Goal: Task Accomplishment & Management: Use online tool/utility

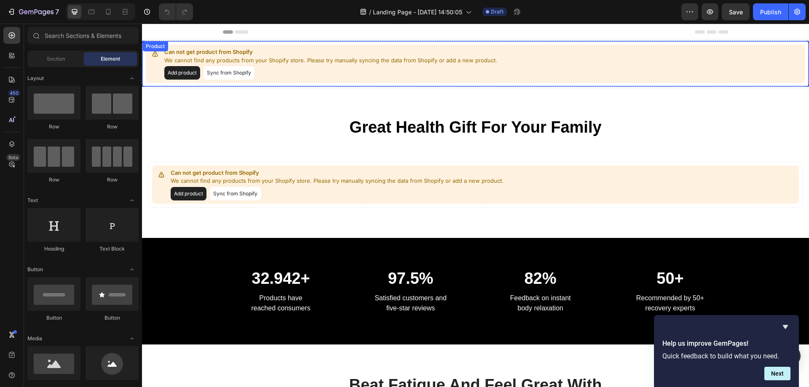
click at [178, 74] on button "Add product" at bounding box center [182, 72] width 36 height 13
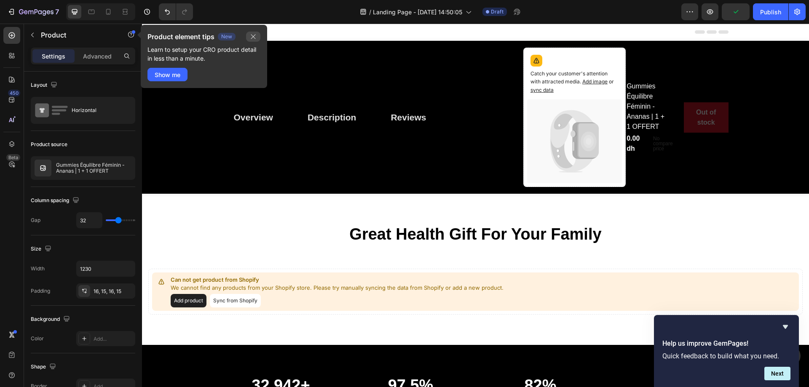
click at [255, 35] on icon "button" at bounding box center [253, 36] width 7 height 7
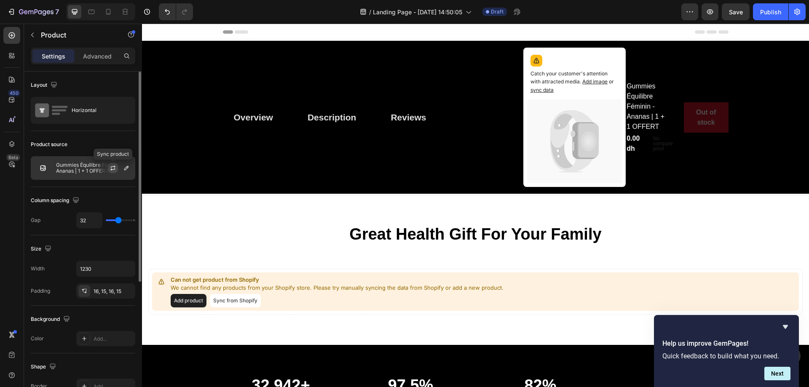
click at [112, 168] on icon "button" at bounding box center [112, 168] width 7 height 7
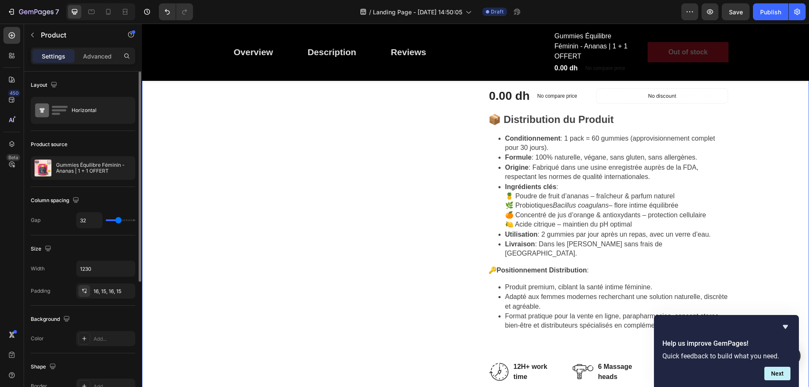
scroll to position [211, 0]
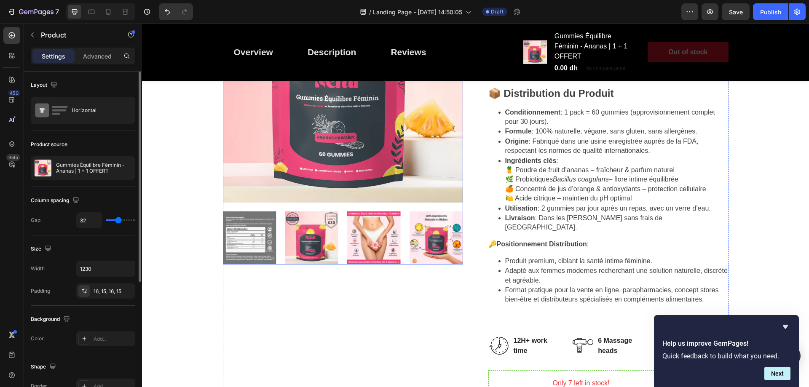
click at [317, 253] on img at bounding box center [311, 237] width 53 height 53
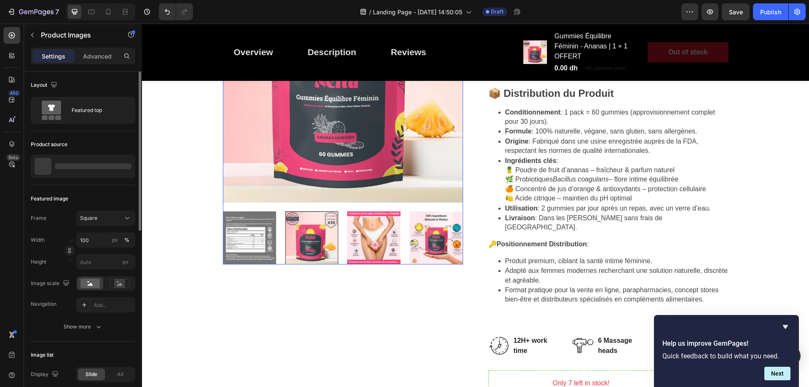
click at [361, 246] on div at bounding box center [343, 237] width 240 height 53
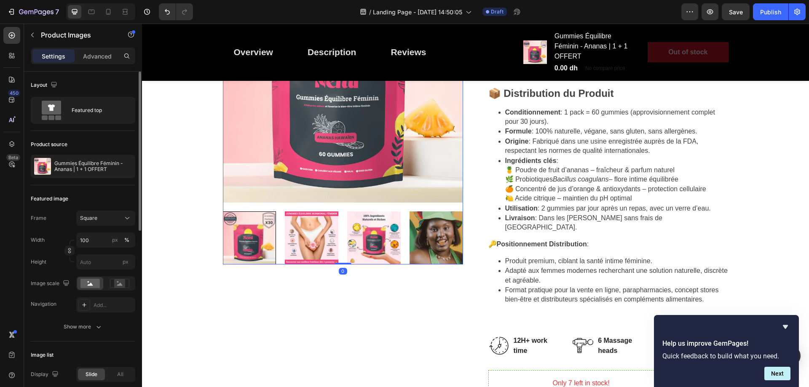
click at [428, 242] on img at bounding box center [435, 237] width 53 height 53
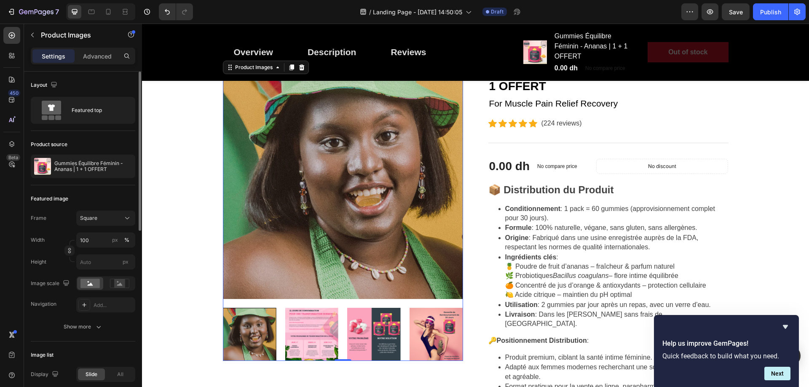
scroll to position [168, 0]
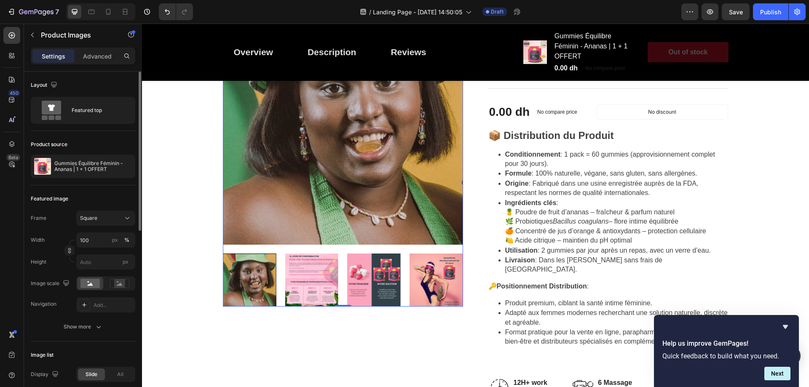
click at [376, 270] on img at bounding box center [373, 280] width 53 height 53
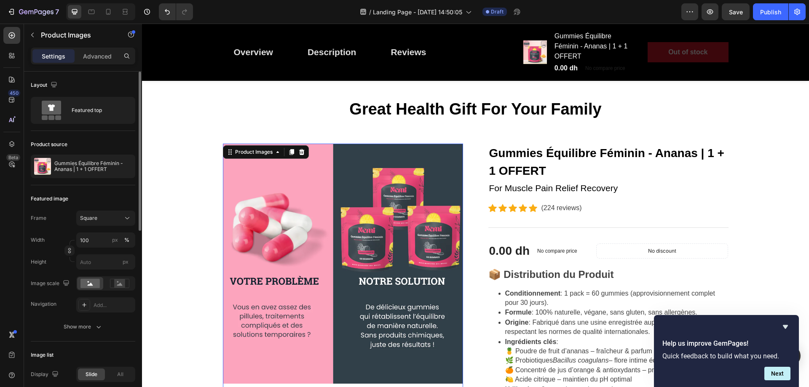
scroll to position [0, 0]
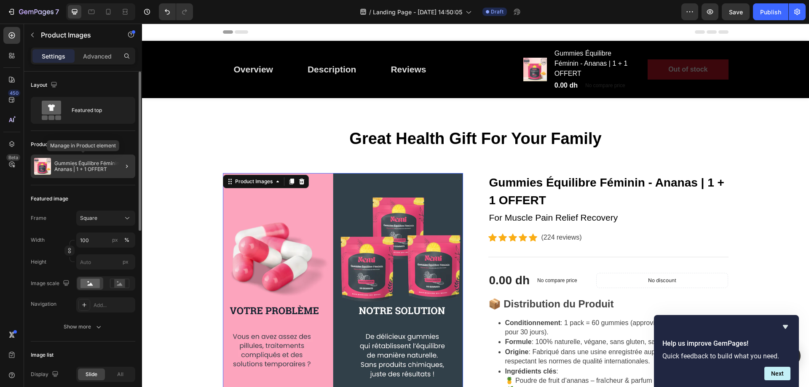
click at [109, 165] on p "Gummies Équilibre Féminin - Ananas | 1 + 1 OFFERT" at bounding box center [92, 166] width 77 height 12
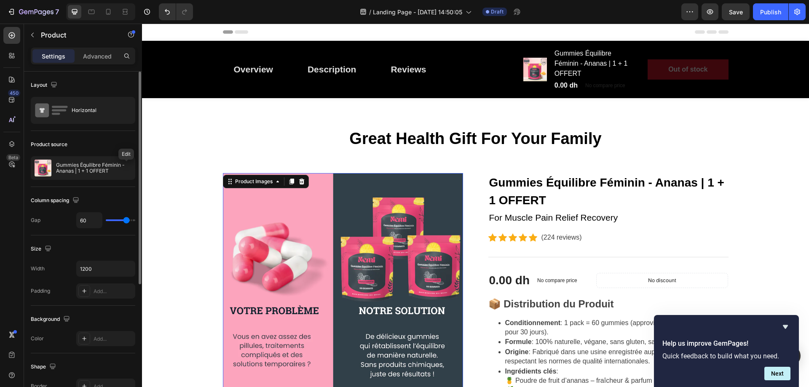
click at [0, 0] on icon "button" at bounding box center [0, 0] width 0 height 0
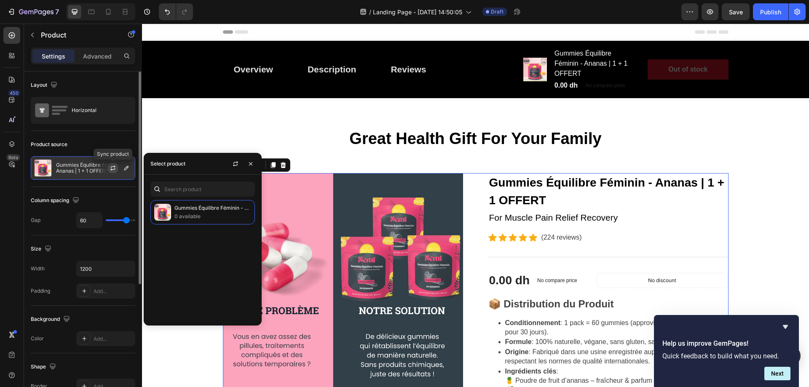
click at [115, 166] on icon "button" at bounding box center [113, 167] width 5 height 3
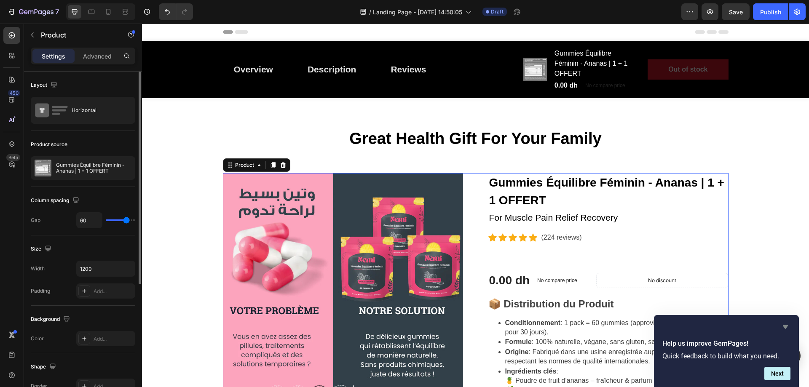
click at [785, 326] on icon "Hide survey" at bounding box center [784, 327] width 5 height 4
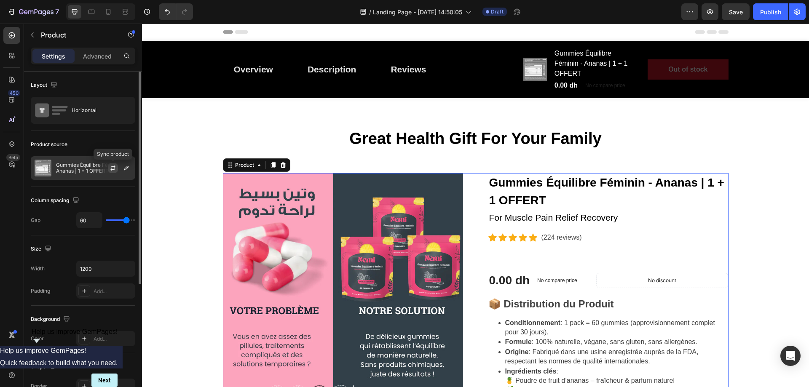
click at [113, 165] on icon "button" at bounding box center [112, 168] width 7 height 7
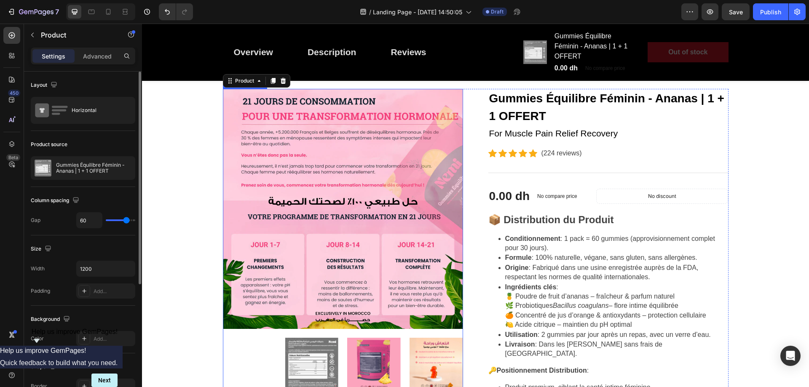
scroll to position [168, 0]
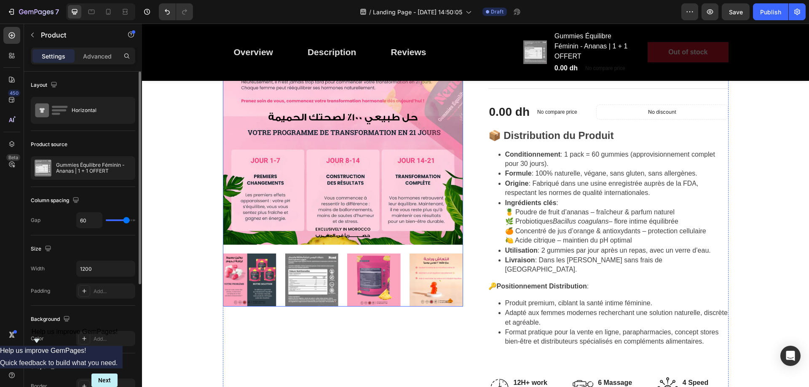
click at [297, 281] on img at bounding box center [311, 280] width 53 height 53
click at [361, 281] on img at bounding box center [373, 280] width 53 height 53
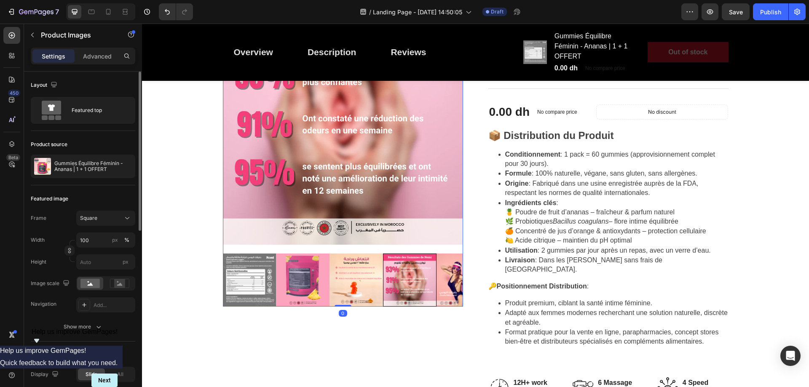
click at [543, 278] on img at bounding box center [569, 280] width 53 height 53
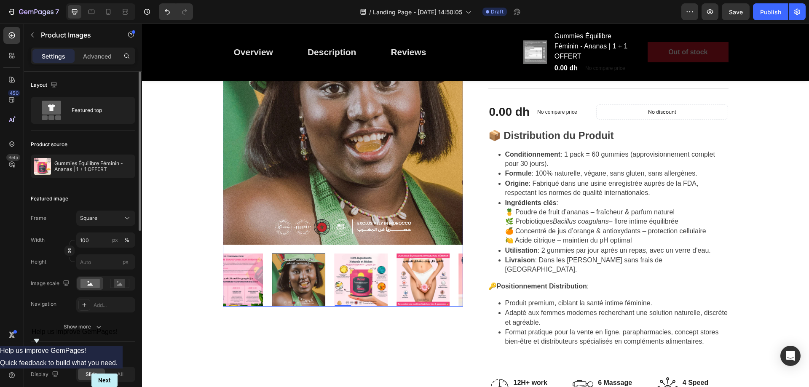
click at [433, 278] on div at bounding box center [343, 280] width 240 height 53
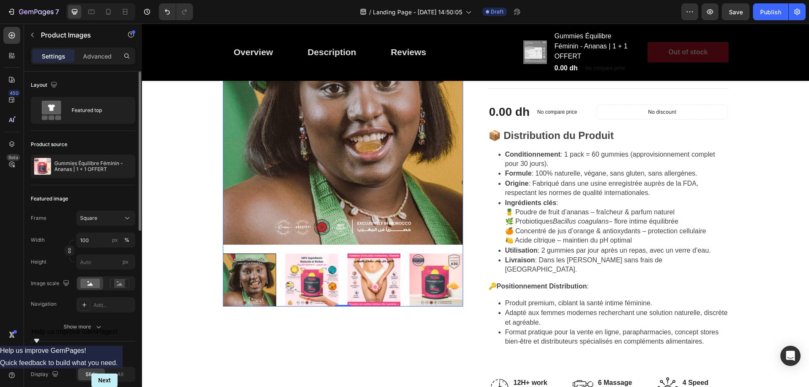
click at [433, 278] on img at bounding box center [435, 280] width 53 height 53
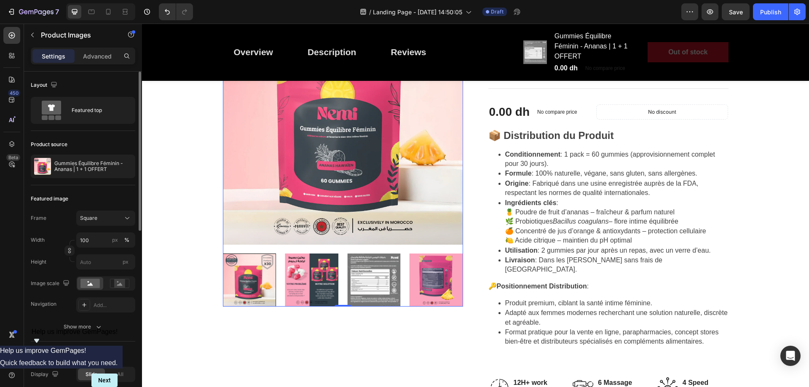
click at [433, 278] on img at bounding box center [435, 280] width 53 height 53
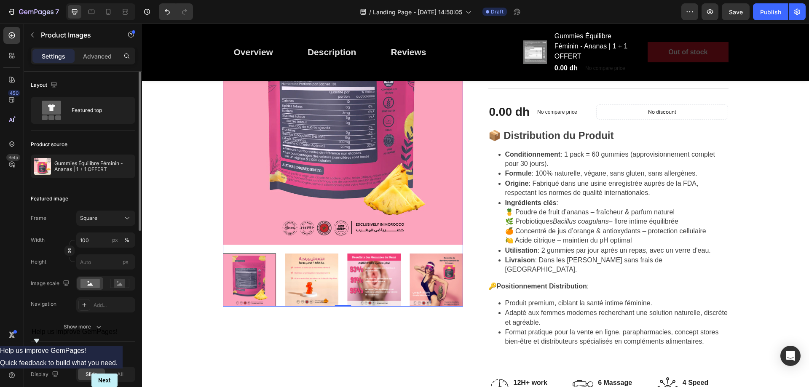
click at [422, 270] on img at bounding box center [435, 280] width 53 height 53
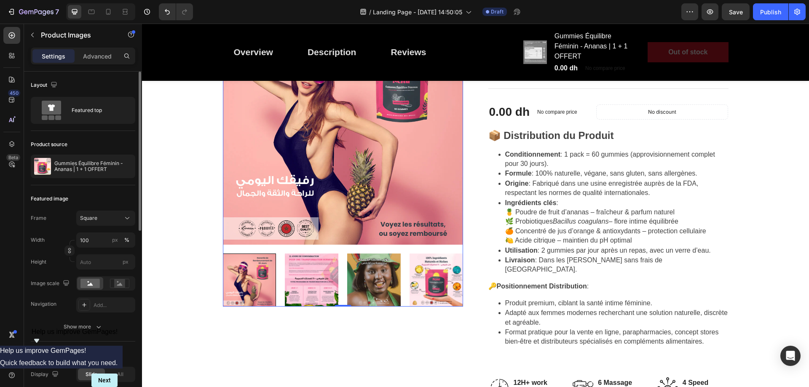
click at [428, 272] on img at bounding box center [435, 280] width 53 height 53
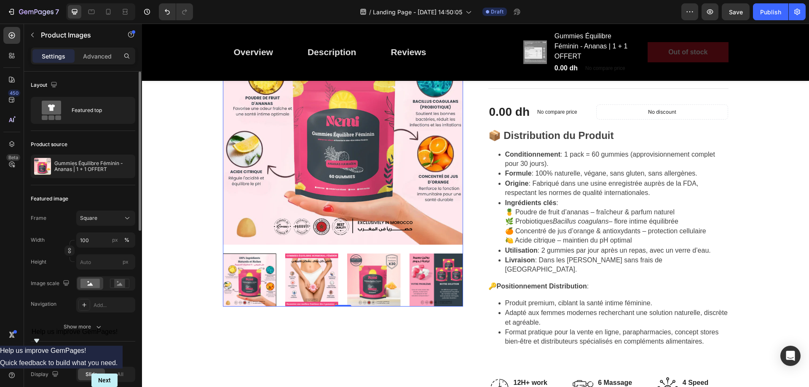
click at [415, 273] on img at bounding box center [435, 280] width 53 height 53
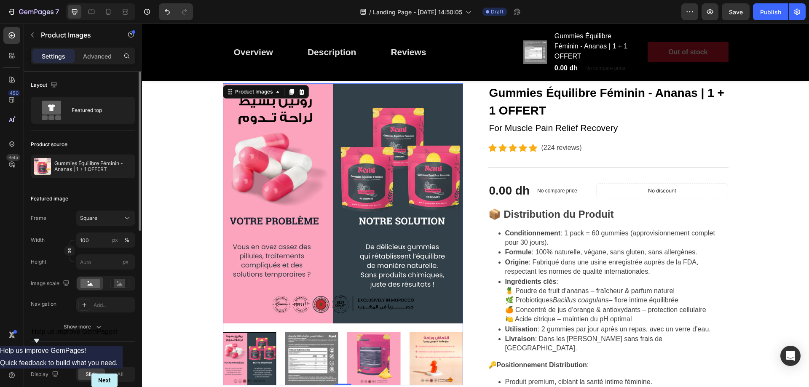
scroll to position [42, 0]
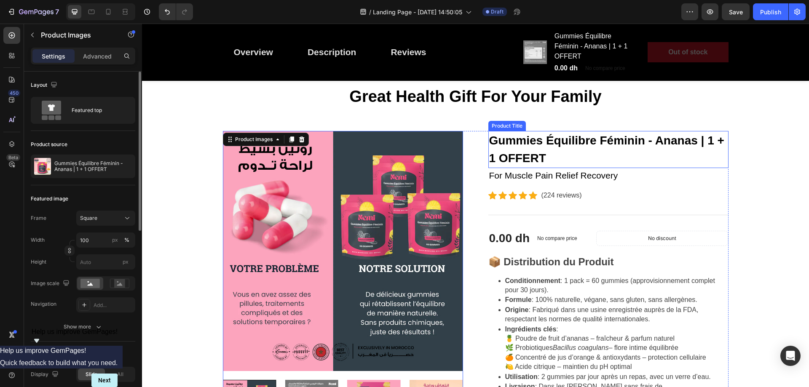
click at [625, 146] on h2 "Gummies Équilibre Féminin - Ananas | 1 + 1 OFFERT" at bounding box center [608, 149] width 240 height 37
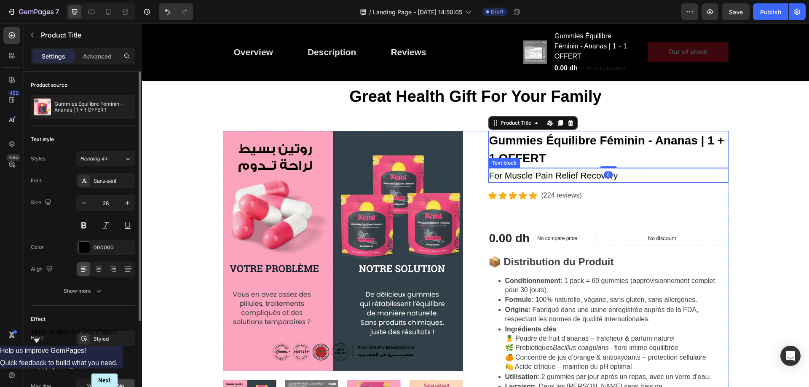
click at [551, 176] on p "For Muscle Pain Relief Recovery" at bounding box center [608, 175] width 238 height 13
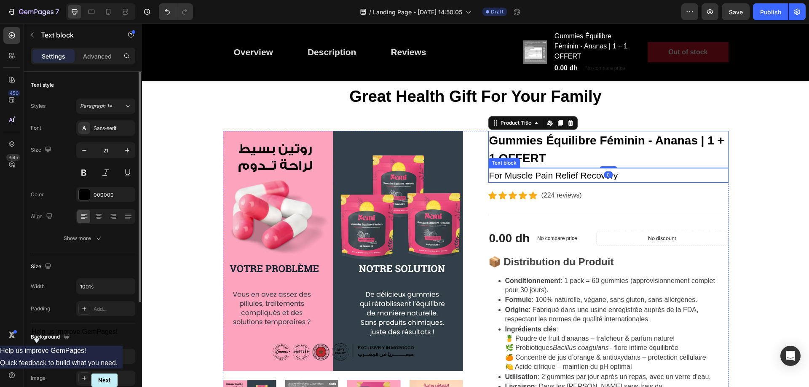
click at [551, 176] on p "For Muscle Pain Relief Recovery" at bounding box center [608, 175] width 238 height 13
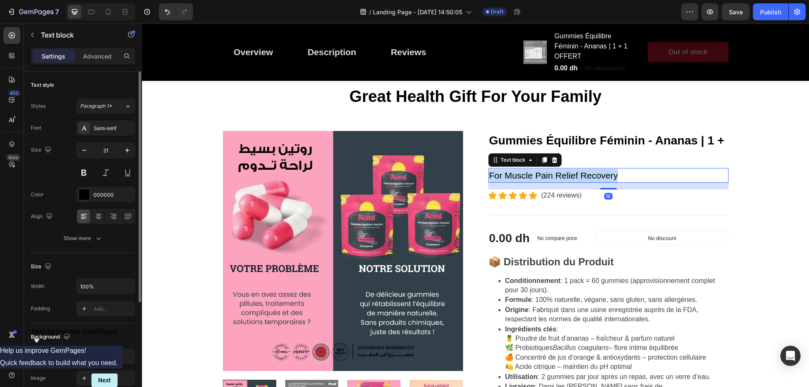
click at [551, 176] on p "For Muscle Pain Relief Recovery" at bounding box center [608, 175] width 238 height 13
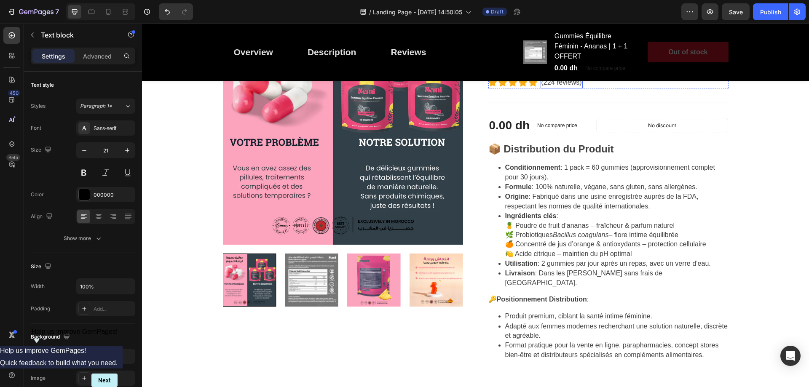
scroll to position [0, 0]
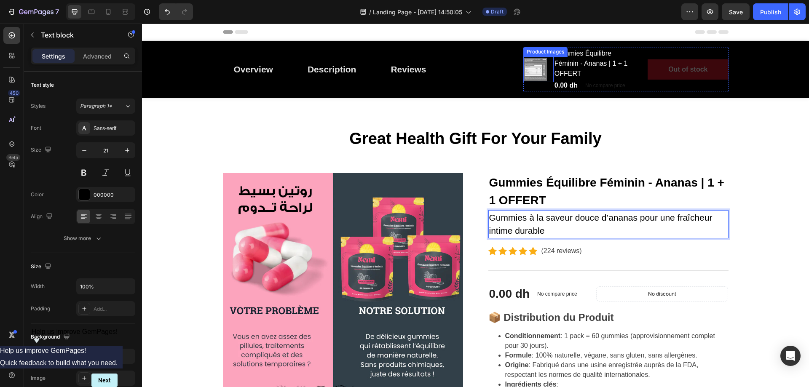
click at [531, 72] on img at bounding box center [535, 70] width 24 height 24
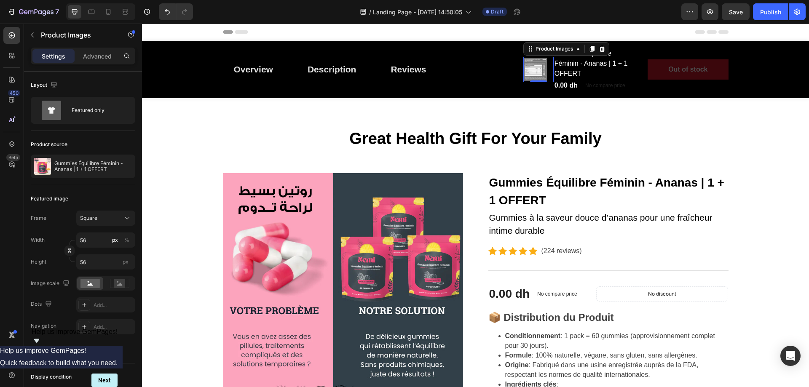
click at [525, 69] on img at bounding box center [535, 70] width 24 height 24
click at [534, 72] on img at bounding box center [535, 70] width 24 height 24
click at [36, 36] on button "button" at bounding box center [32, 34] width 13 height 13
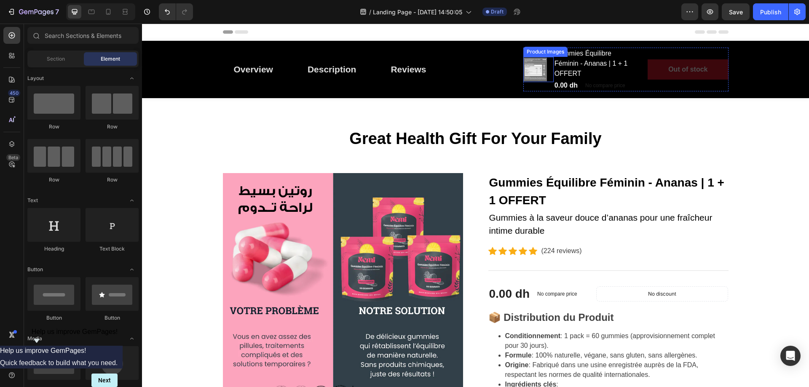
click at [527, 67] on img at bounding box center [535, 70] width 24 height 24
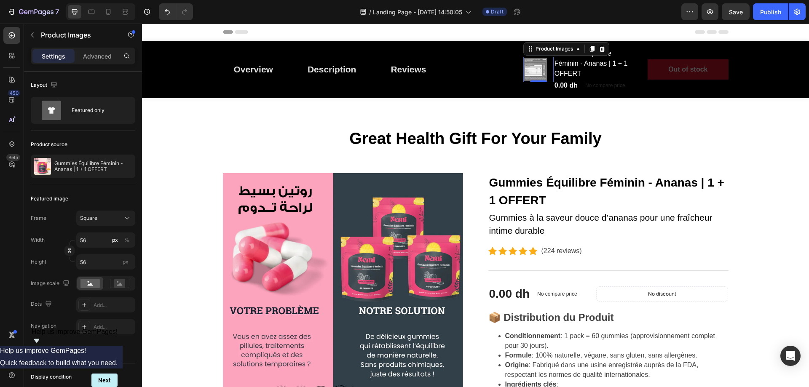
click at [536, 72] on img at bounding box center [535, 70] width 24 height 24
click at [577, 71] on h2 "Gummies Équilibre Féminin - Ananas | 1 + 1 OFFERT" at bounding box center [593, 64] width 80 height 32
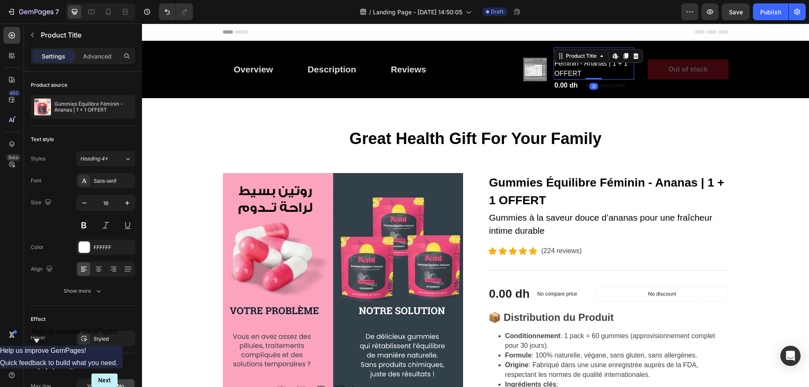
click at [577, 71] on h2 "Gummies Équilibre Féminin - Ananas | 1 + 1 OFFERT" at bounding box center [593, 64] width 80 height 32
click at [571, 71] on h2 "Gummies Équilibre Féminin - Ananas | 1 + 1 OFFERT" at bounding box center [593, 64] width 80 height 32
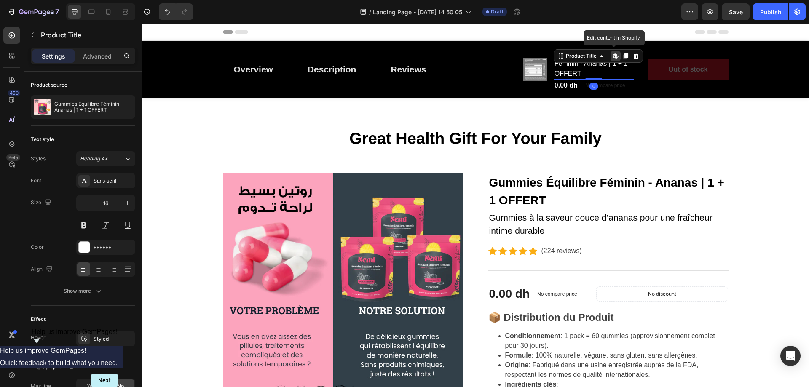
click at [571, 71] on h2 "Gummies Équilibre Féminin - Ananas | 1 + 1 OFFERT" at bounding box center [593, 64] width 80 height 32
click at [561, 73] on h2 "Gummies Équilibre Féminin - Ananas | 1 + 1 OFFERT" at bounding box center [593, 64] width 80 height 32
click at [248, 183] on img at bounding box center [343, 293] width 240 height 240
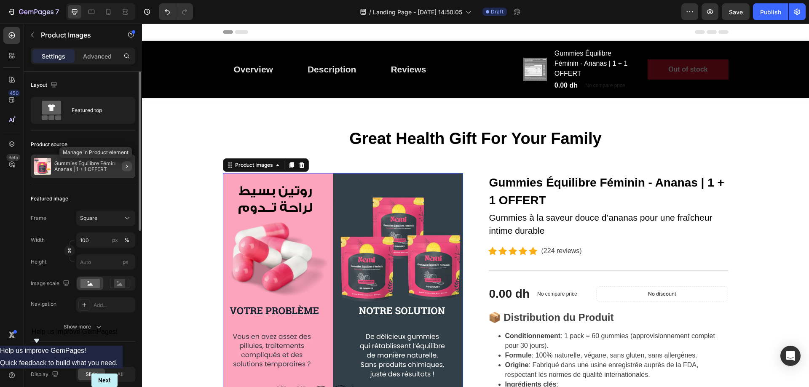
click at [123, 166] on icon "button" at bounding box center [126, 166] width 7 height 7
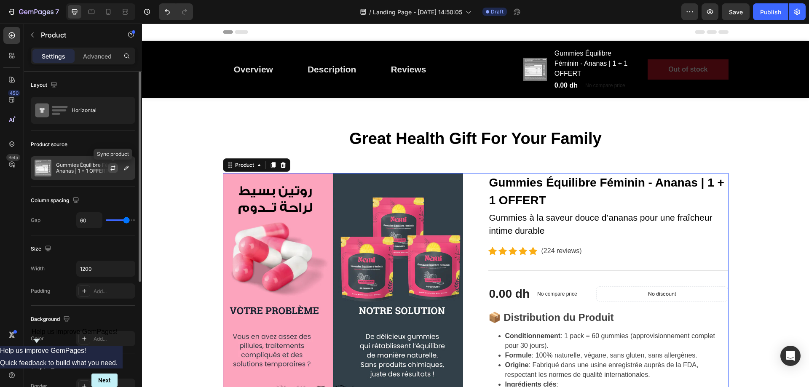
click at [113, 167] on icon "button" at bounding box center [113, 167] width 5 height 3
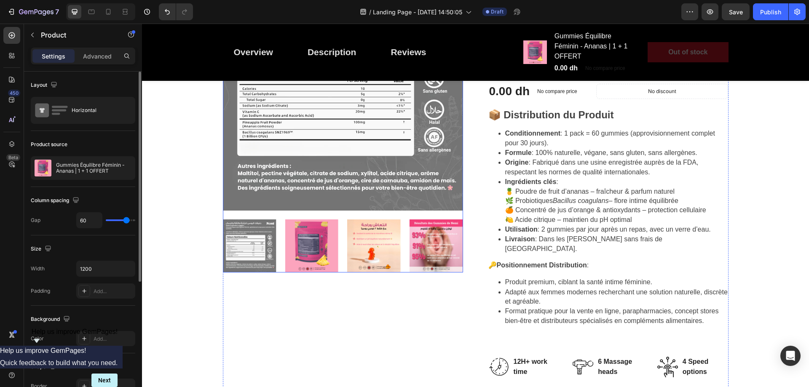
scroll to position [211, 0]
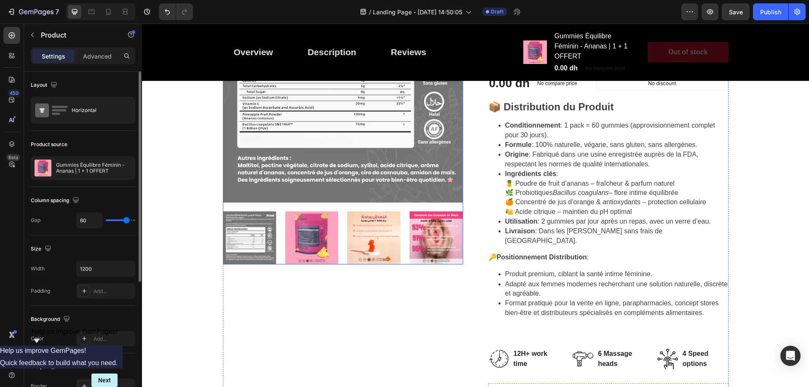
click at [303, 237] on img at bounding box center [311, 237] width 53 height 53
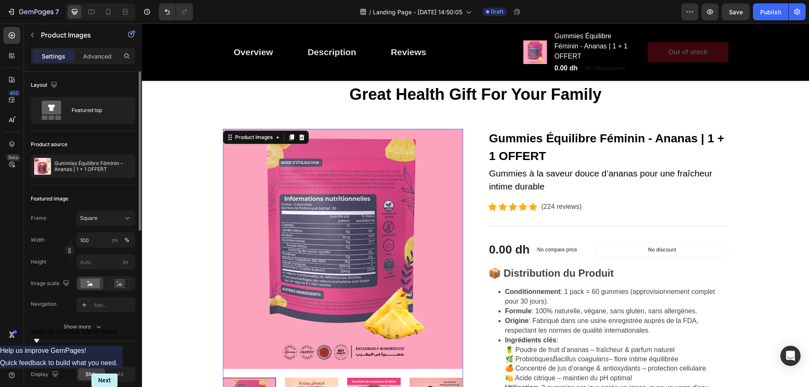
scroll to position [42, 0]
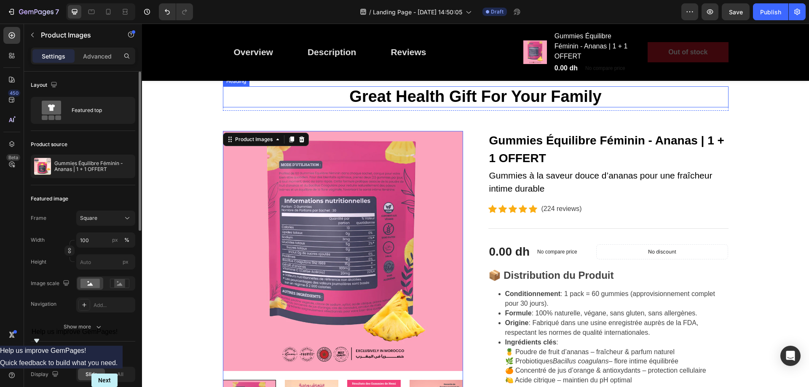
click at [550, 103] on p "Great Health Gift For Your Family" at bounding box center [476, 96] width 504 height 19
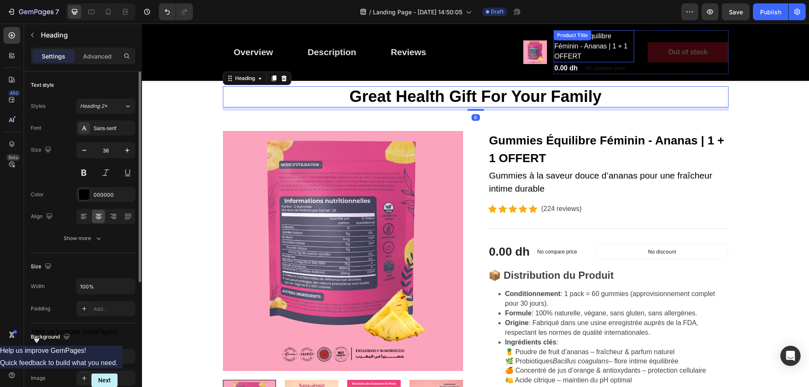
click at [571, 41] on div "Gummies Équilibre Féminin - Ananas | 1 + 1 OFFERT Product Title" at bounding box center [593, 46] width 80 height 32
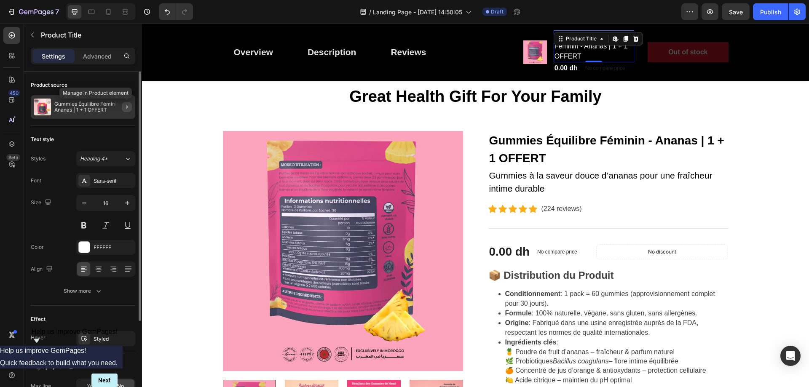
click at [123, 108] on icon "button" at bounding box center [126, 107] width 7 height 7
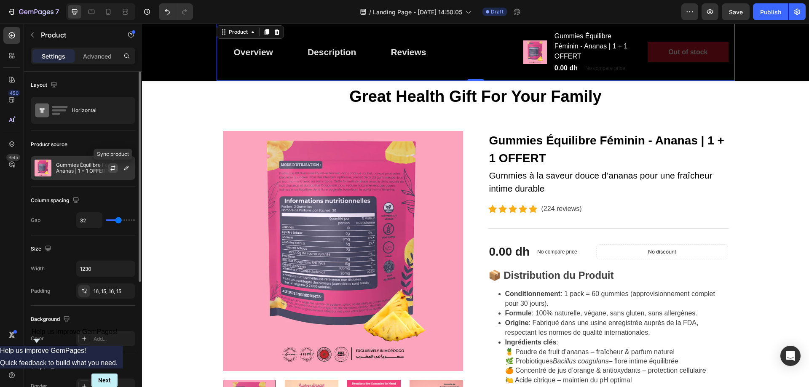
click at [113, 169] on icon "button" at bounding box center [112, 168] width 7 height 7
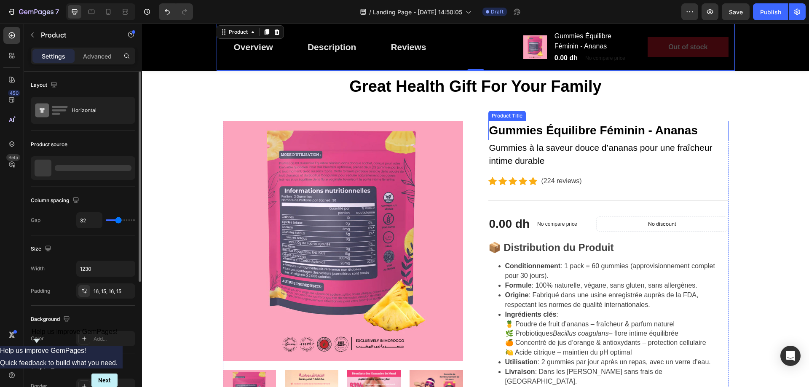
scroll to position [32, 0]
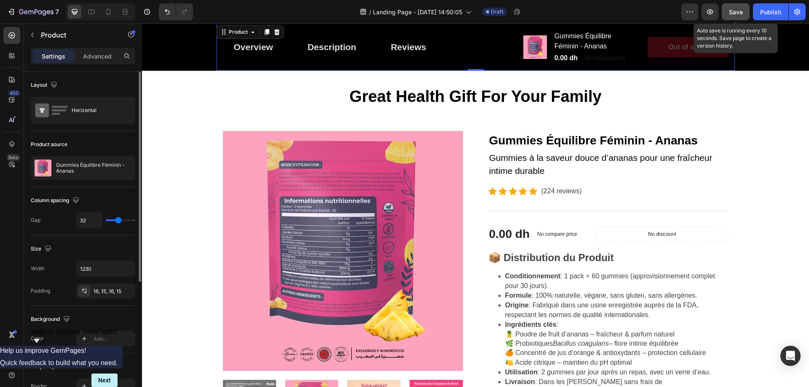
click at [735, 10] on span "Save" at bounding box center [736, 11] width 14 height 7
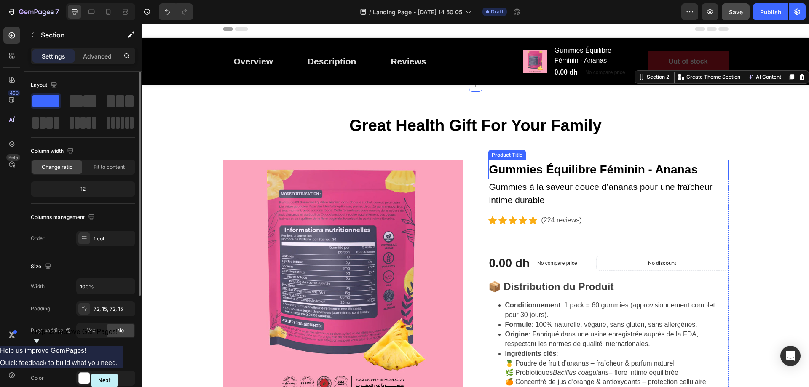
scroll to position [0, 0]
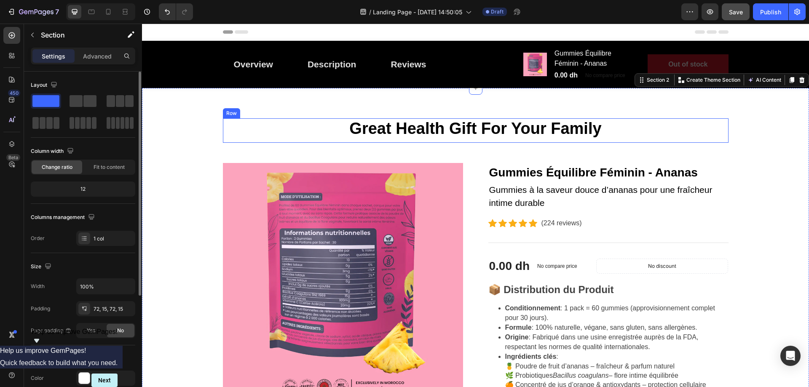
click at [599, 137] on p "Great Health Gift For Your Family" at bounding box center [476, 128] width 504 height 19
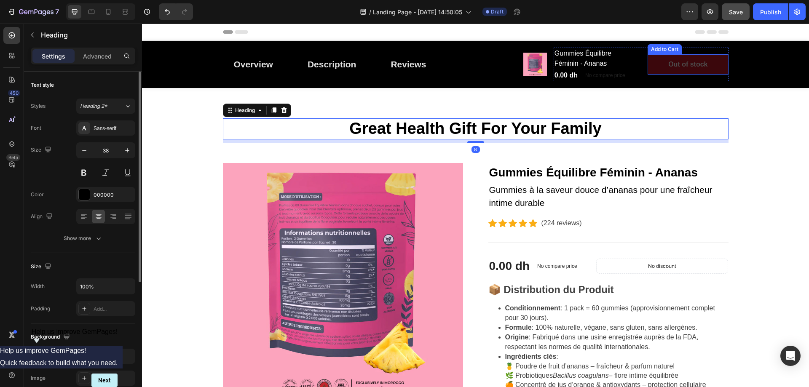
click at [658, 62] on button "Out of stock" at bounding box center [687, 64] width 80 height 20
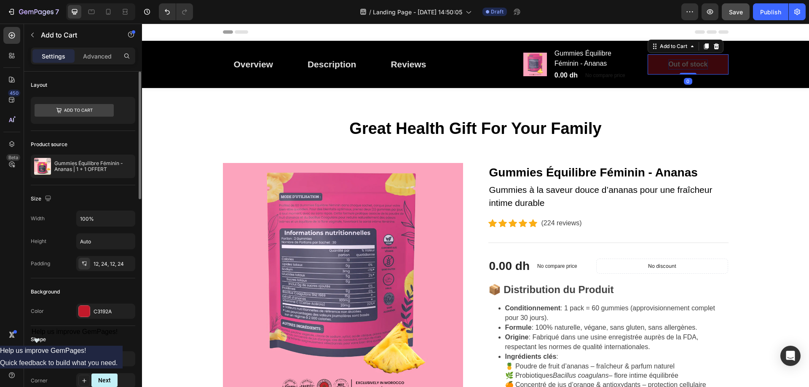
click at [678, 62] on div "Out of stock" at bounding box center [687, 64] width 39 height 10
click at [678, 62] on p "Out of stock" at bounding box center [687, 64] width 39 height 10
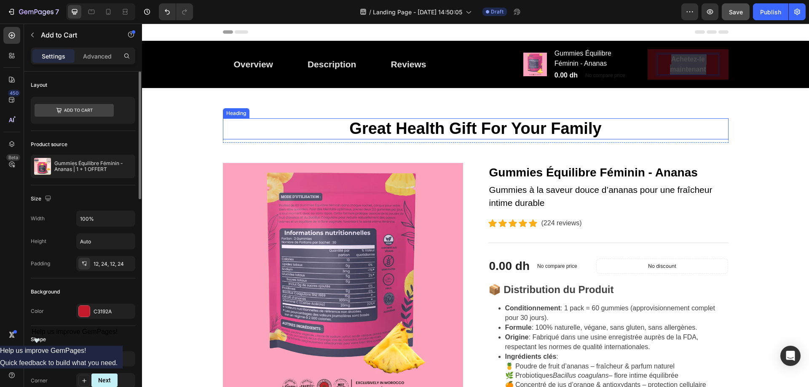
click at [679, 127] on p "Great Health Gift For Your Family" at bounding box center [476, 128] width 504 height 19
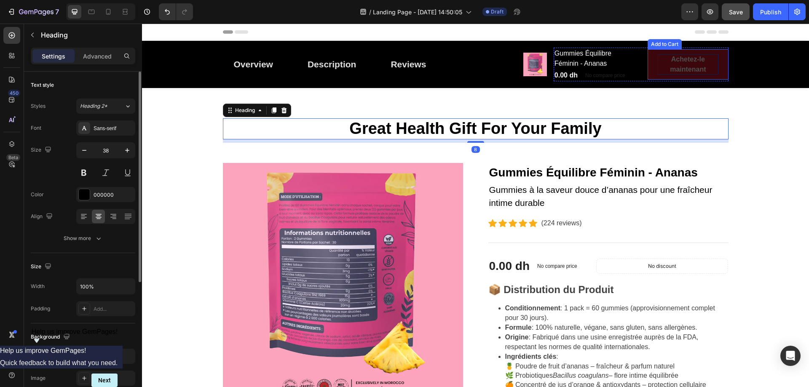
click at [690, 71] on p "Achetez-le maintenant" at bounding box center [687, 64] width 60 height 20
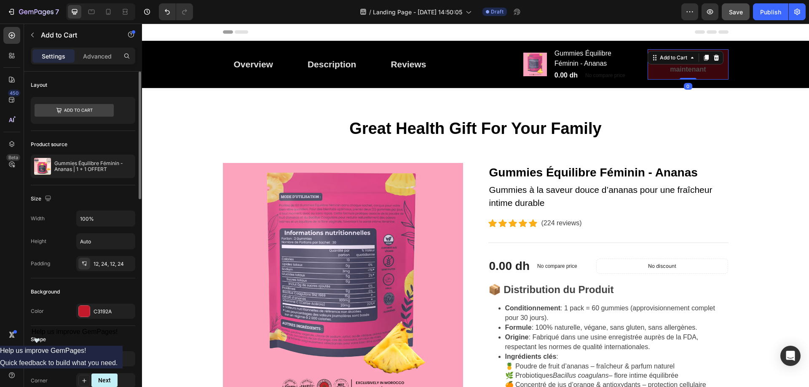
click at [651, 71] on button "Achetez-le maintenant" at bounding box center [687, 64] width 80 height 30
click at [81, 309] on div at bounding box center [84, 311] width 11 height 11
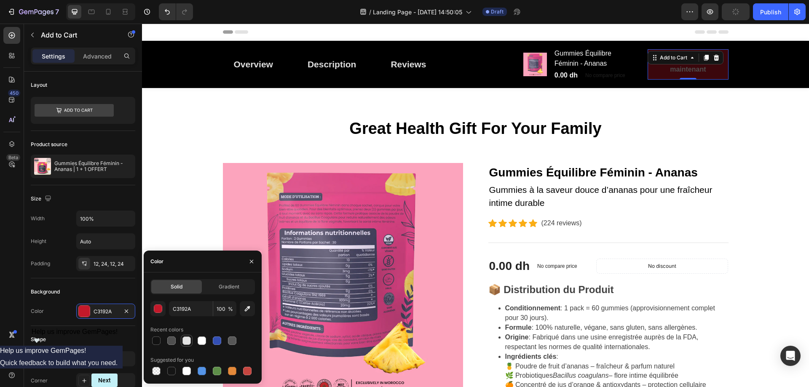
click at [188, 340] on div at bounding box center [186, 340] width 8 height 8
type input "E2E2E2"
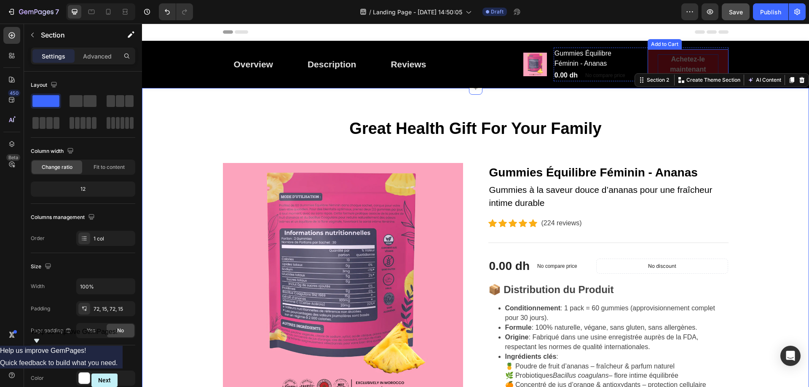
click at [689, 63] on p "Achetez-le maintenant" at bounding box center [687, 64] width 60 height 20
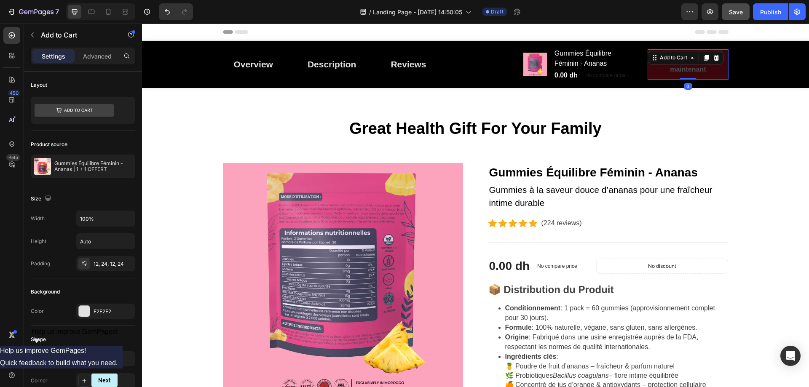
click at [718, 73] on button "Achetez-le maintenant" at bounding box center [687, 64] width 80 height 30
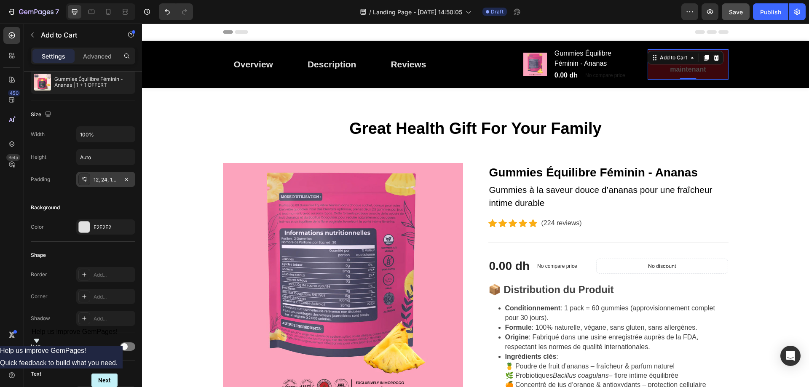
click at [106, 179] on div "12, 24, 12, 24" at bounding box center [105, 180] width 24 height 8
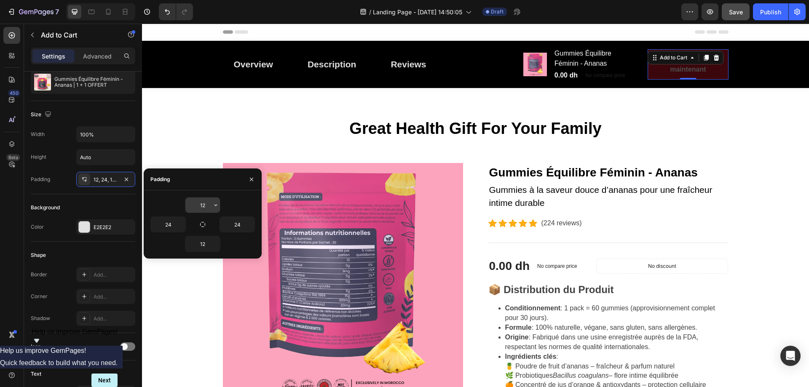
click at [206, 206] on input "12" at bounding box center [202, 205] width 35 height 15
click at [214, 204] on icon "button" at bounding box center [215, 205] width 7 height 7
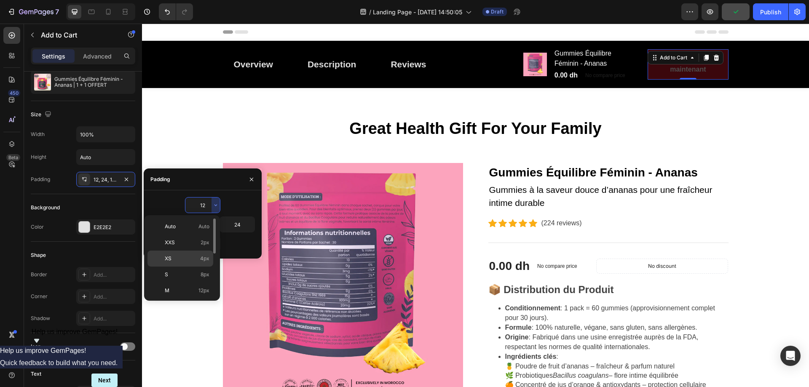
click at [188, 256] on p "XS 4px" at bounding box center [187, 259] width 45 height 8
type input "4"
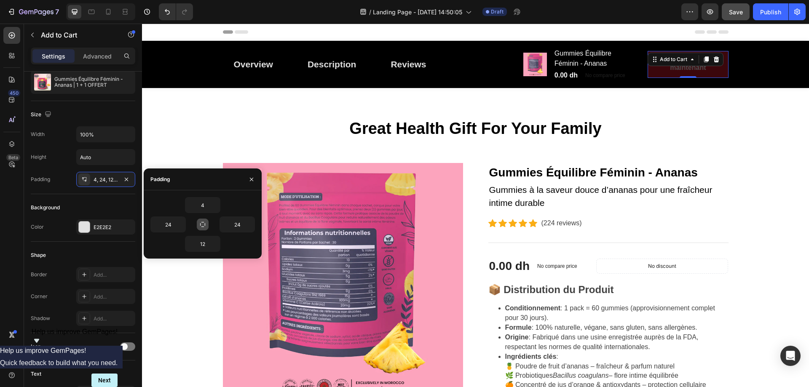
click at [202, 226] on icon "button" at bounding box center [202, 224] width 7 height 7
type input "4"
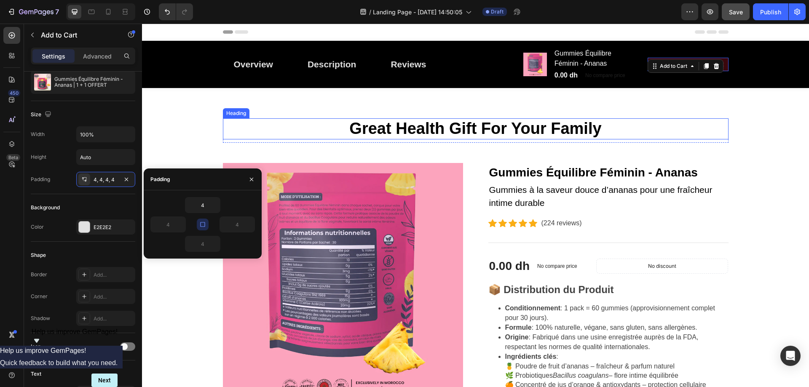
click at [694, 133] on p "Great Health Gift For Your Family" at bounding box center [476, 128] width 504 height 19
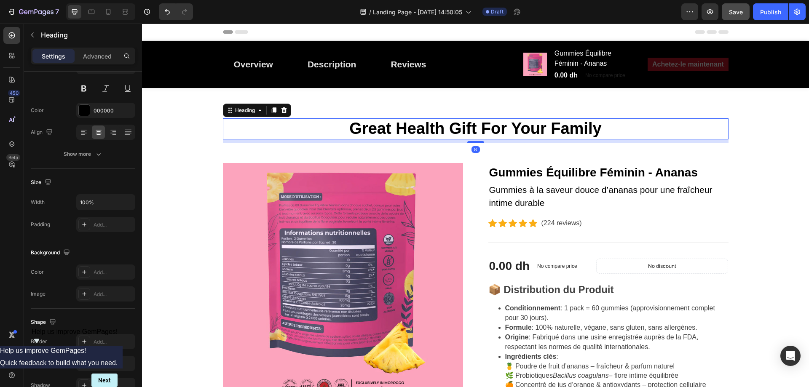
scroll to position [0, 0]
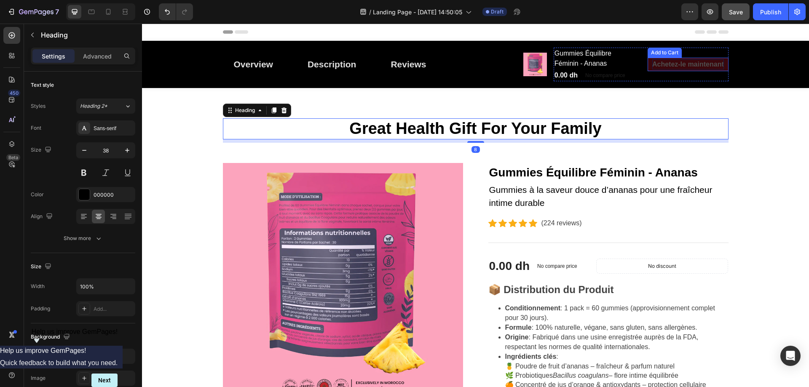
click at [691, 64] on p "Achetez-le maintenant" at bounding box center [688, 64] width 72 height 10
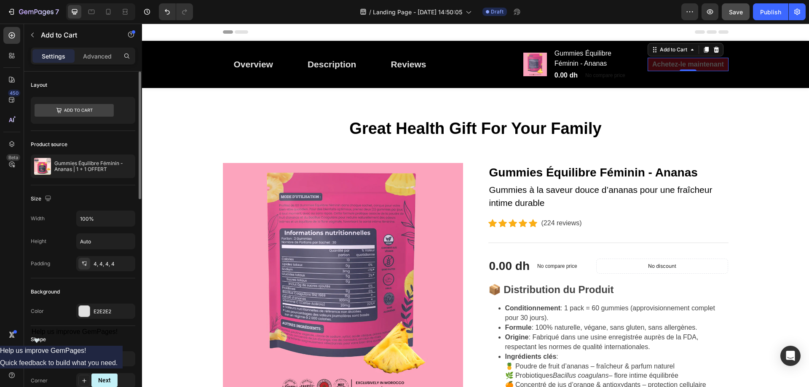
scroll to position [84, 0]
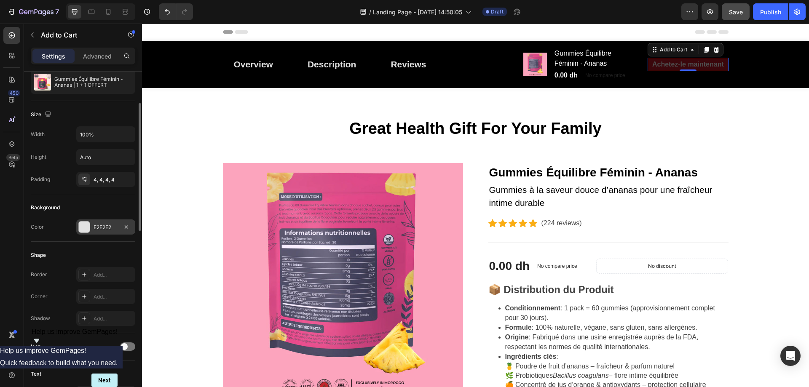
click at [111, 226] on div "E2E2E2" at bounding box center [105, 228] width 24 height 8
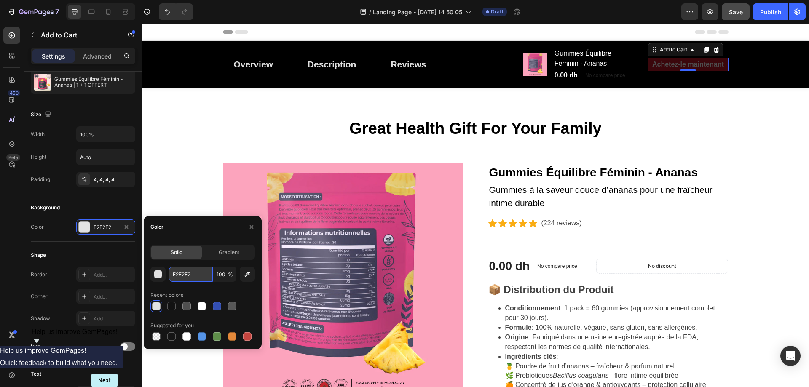
click at [178, 275] on input "E2E2E2" at bounding box center [191, 274] width 44 height 15
paste input "fca4bd"
type input "FCA4BD"
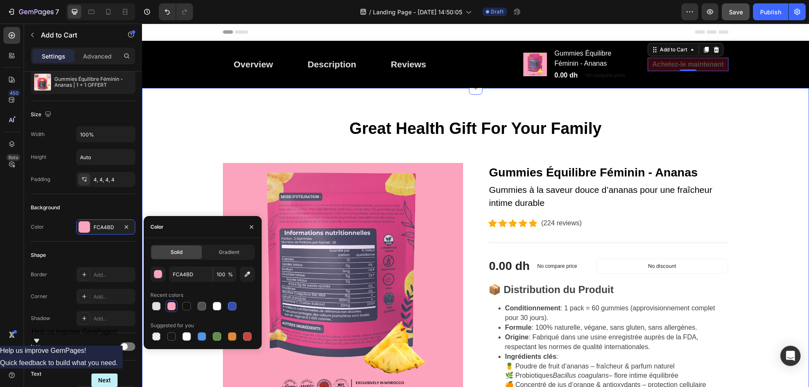
click at [253, 137] on p "Great Health Gift For Your Family" at bounding box center [476, 128] width 504 height 19
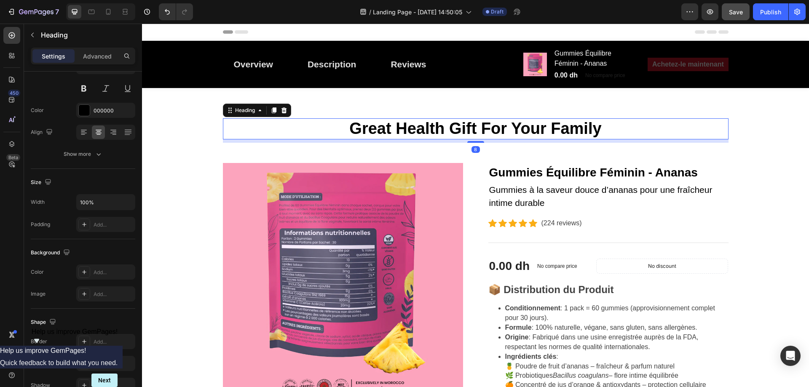
scroll to position [0, 0]
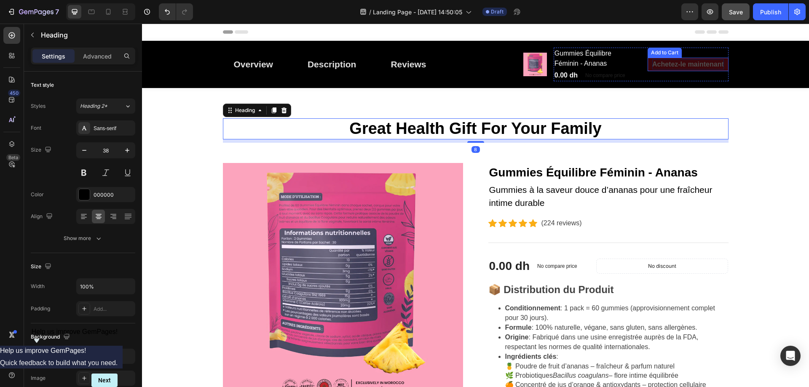
click at [652, 68] on p "Achetez-le maintenant" at bounding box center [688, 64] width 72 height 10
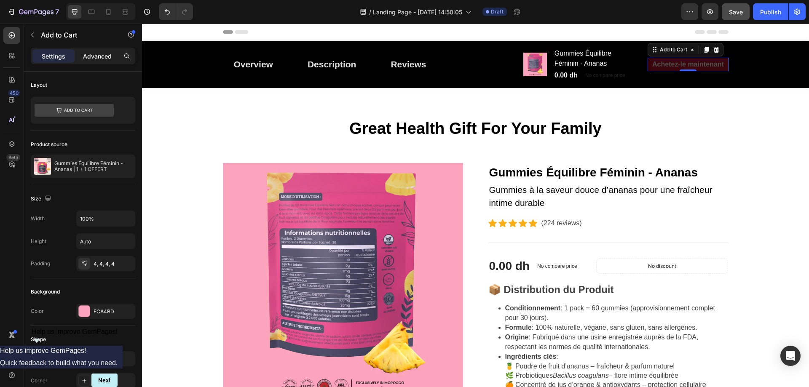
click at [97, 58] on p "Advanced" at bounding box center [97, 56] width 29 height 9
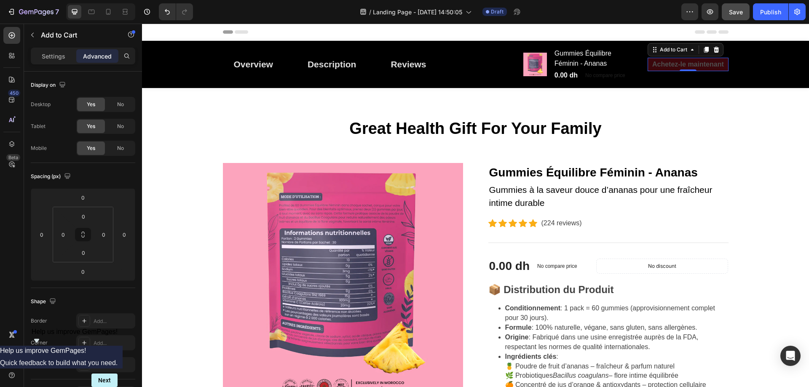
click at [55, 53] on p "Settings" at bounding box center [54, 56] width 24 height 9
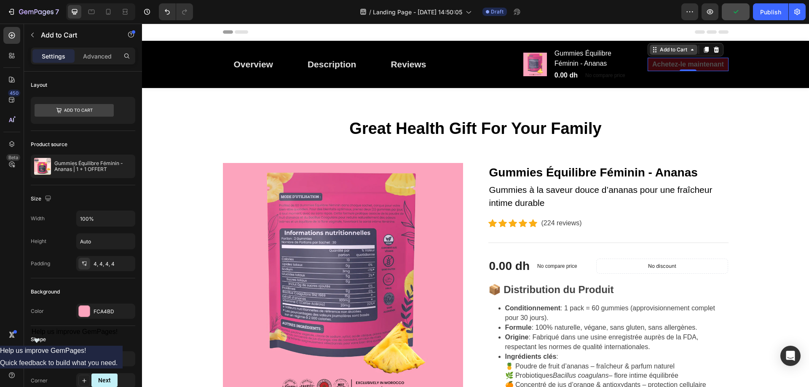
click at [673, 52] on div "Add to Cart" at bounding box center [673, 50] width 31 height 8
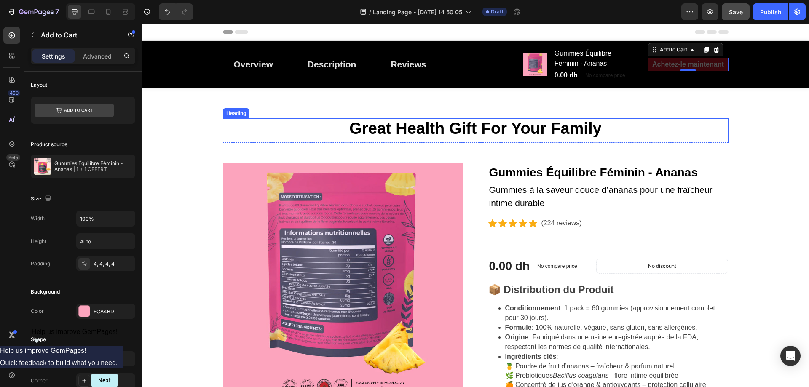
click at [717, 123] on p "Great Health Gift For Your Family" at bounding box center [476, 128] width 504 height 19
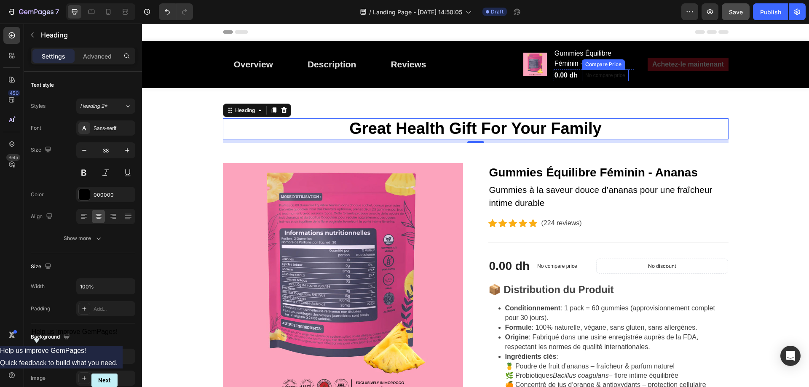
click at [612, 77] on p "No compare price" at bounding box center [605, 75] width 40 height 5
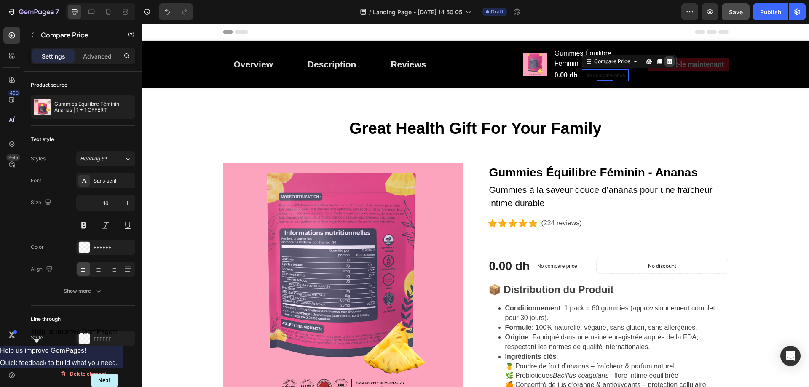
click at [666, 64] on icon at bounding box center [668, 62] width 5 height 6
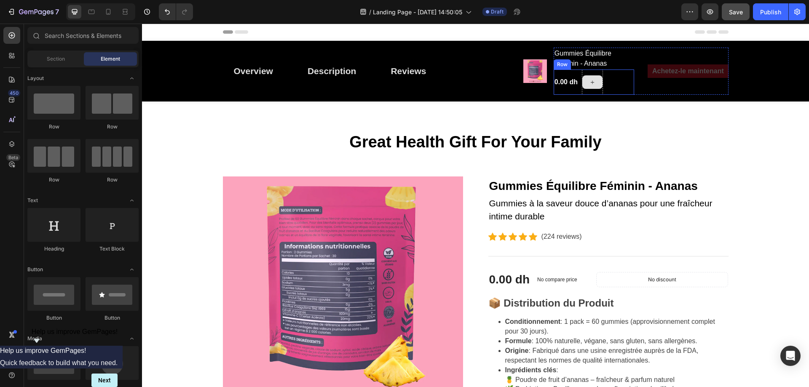
click at [595, 87] on div at bounding box center [592, 81] width 20 height 13
click at [605, 87] on div "0.00 dh Product Price Product Price Row" at bounding box center [593, 81] width 80 height 25
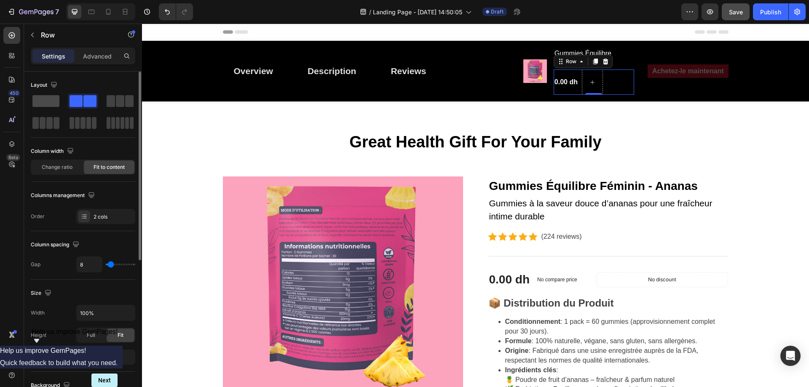
click at [45, 100] on span at bounding box center [45, 101] width 27 height 12
